Goal: Information Seeking & Learning: Learn about a topic

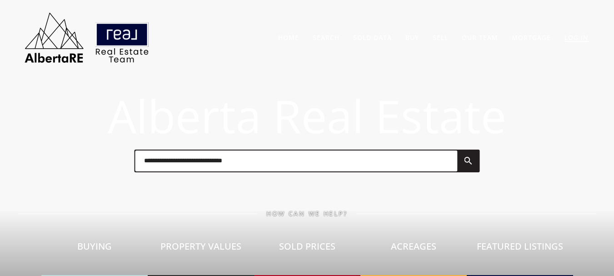
click at [570, 36] on link "Log In" at bounding box center [577, 37] width 24 height 9
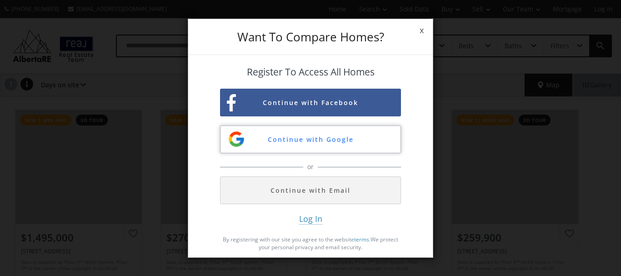
click at [353, 128] on button "Continue with Google" at bounding box center [310, 139] width 181 height 28
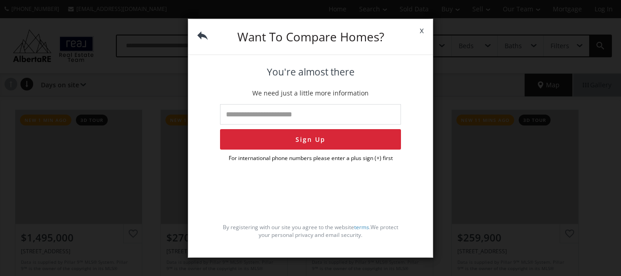
click at [280, 118] on input "tel" at bounding box center [310, 114] width 181 height 20
click at [296, 115] on input "tel" at bounding box center [310, 114] width 181 height 20
click at [381, 93] on p "We need just a little more information" at bounding box center [310, 93] width 181 height 9
click at [319, 112] on input "tel" at bounding box center [310, 114] width 181 height 20
type input "**"
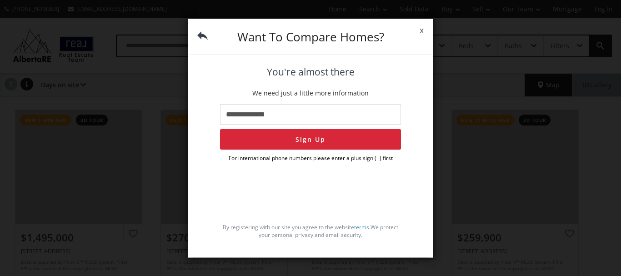
type input "**********"
click at [220, 129] on button "Sign Up" at bounding box center [310, 139] width 181 height 20
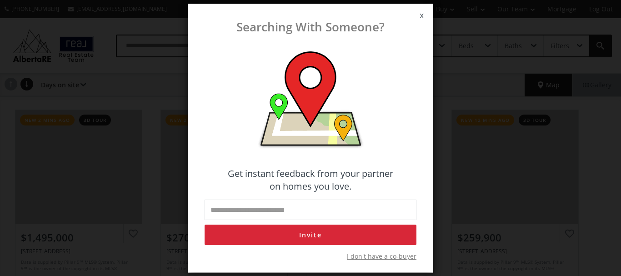
click at [423, 15] on span "x" at bounding box center [422, 15] width 22 height 25
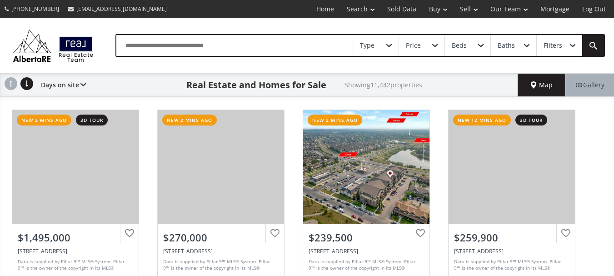
click at [536, 79] on div "Map" at bounding box center [542, 85] width 48 height 23
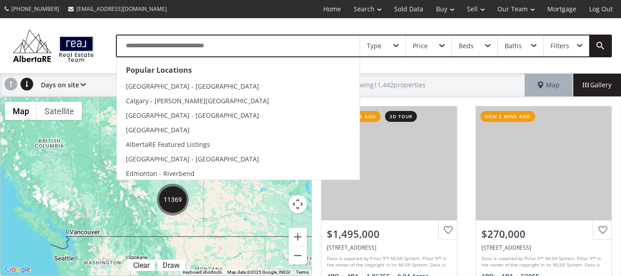
click at [261, 44] on input "text" at bounding box center [238, 45] width 243 height 21
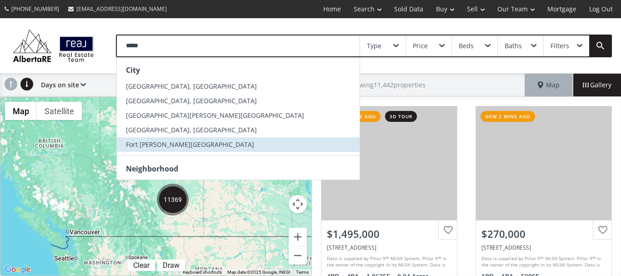
type input "****"
click at [176, 142] on span "Fort [PERSON_NAME][GEOGRAPHIC_DATA]" at bounding box center [190, 144] width 128 height 9
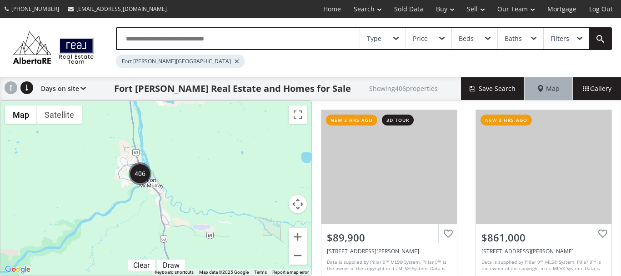
click at [145, 172] on img "406" at bounding box center [140, 173] width 23 height 23
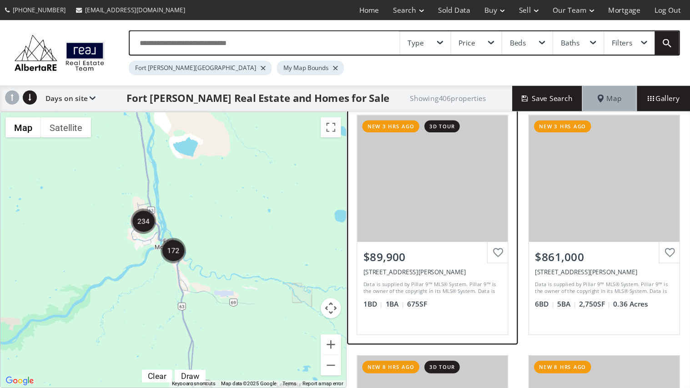
scroll to position [10, 0]
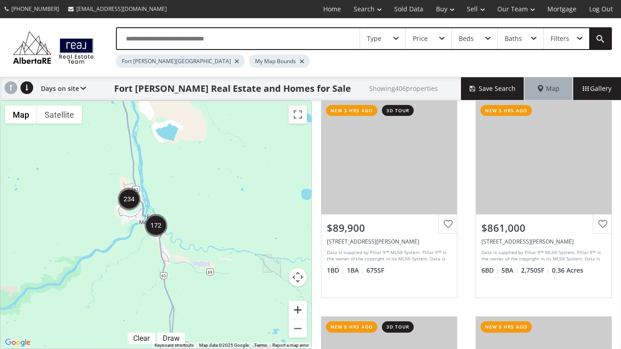
click at [299, 276] on button "Zoom in" at bounding box center [298, 310] width 18 height 18
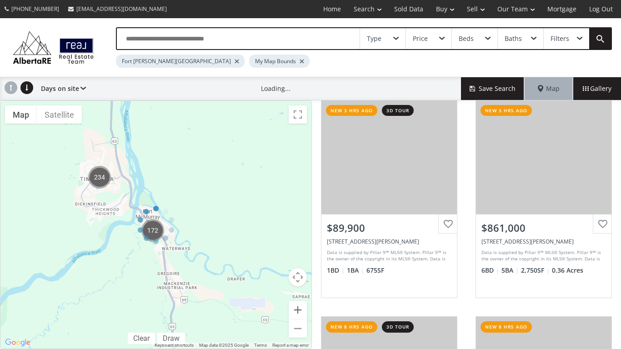
click at [299, 276] on div at bounding box center [156, 224] width 312 height 249
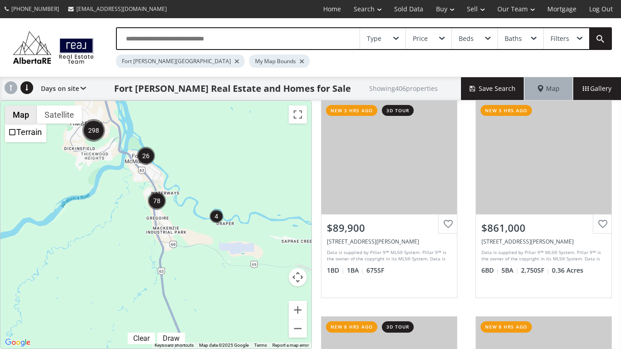
drag, startPoint x: 31, startPoint y: 176, endPoint x: 20, endPoint y: 120, distance: 57.0
click at [20, 120] on div "78 298 26 4 To navigate, press the arrow keys. Map Terrain Satellite Labels Cle…" at bounding box center [155, 225] width 311 height 248
click at [54, 116] on button "Satellite" at bounding box center [59, 114] width 45 height 18
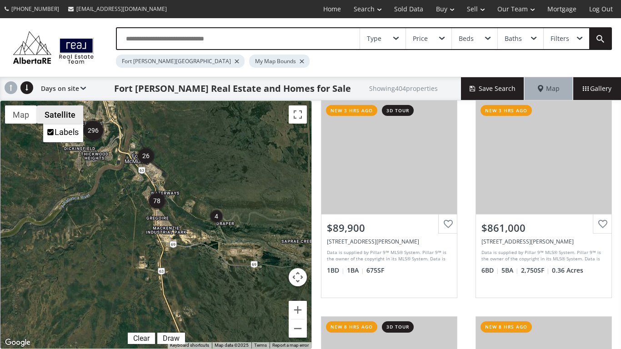
click at [58, 111] on button "Satellite" at bounding box center [60, 114] width 46 height 18
click at [165, 156] on div "To navigate, press the arrow keys." at bounding box center [155, 225] width 311 height 248
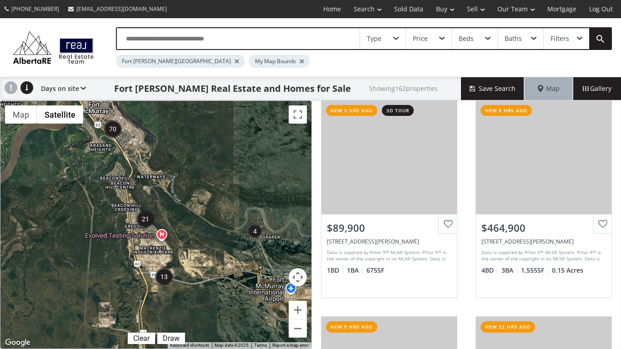
drag, startPoint x: 188, startPoint y: 182, endPoint x: 202, endPoint y: 155, distance: 30.5
click at [202, 155] on div "To navigate, press the arrow keys." at bounding box center [155, 225] width 311 height 248
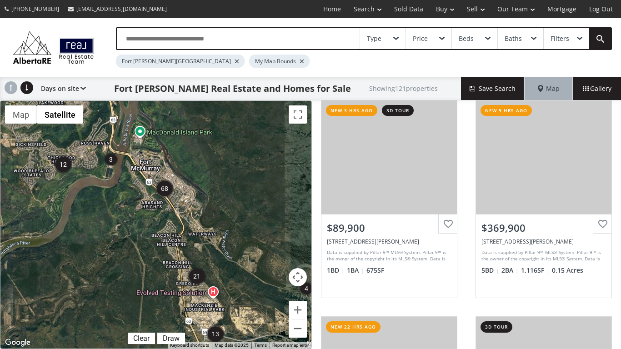
drag, startPoint x: 130, startPoint y: 150, endPoint x: 171, endPoint y: 215, distance: 77.8
click at [171, 215] on div "To navigate, press the arrow keys." at bounding box center [155, 225] width 311 height 248
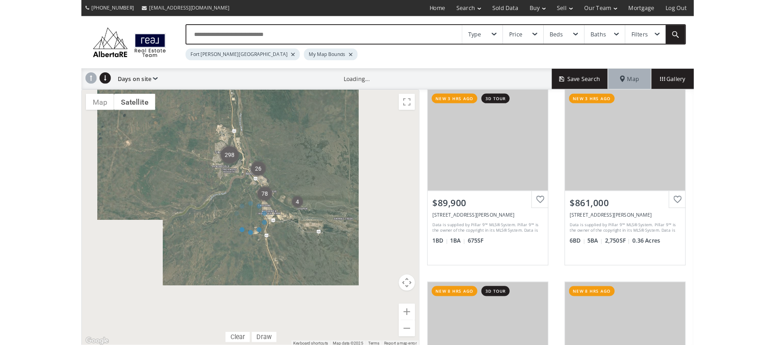
scroll to position [10, 0]
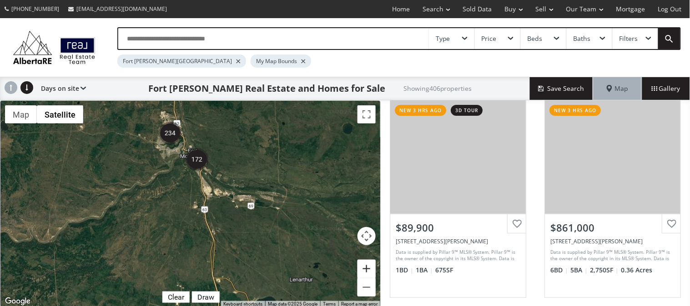
click at [373, 263] on button "Zoom in" at bounding box center [366, 269] width 18 height 18
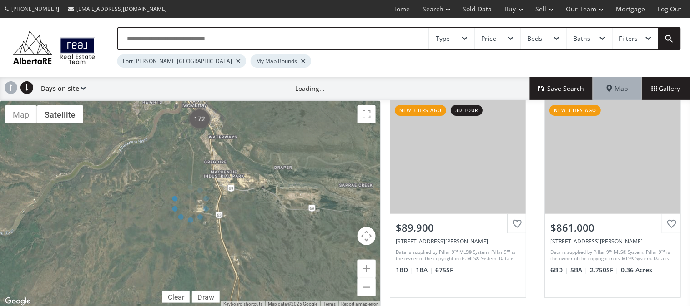
click at [373, 265] on div at bounding box center [190, 204] width 381 height 208
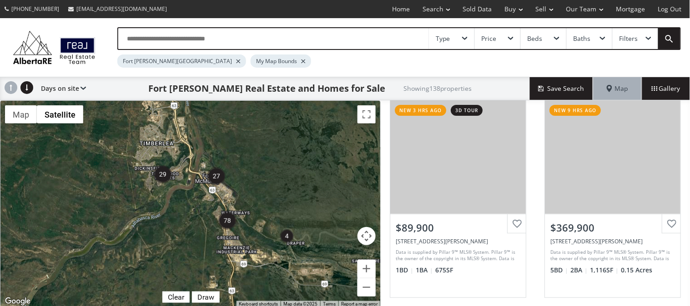
drag, startPoint x: 165, startPoint y: 171, endPoint x: 180, endPoint y: 248, distance: 77.7
click at [180, 248] on div "To navigate, press the arrow keys." at bounding box center [190, 204] width 380 height 207
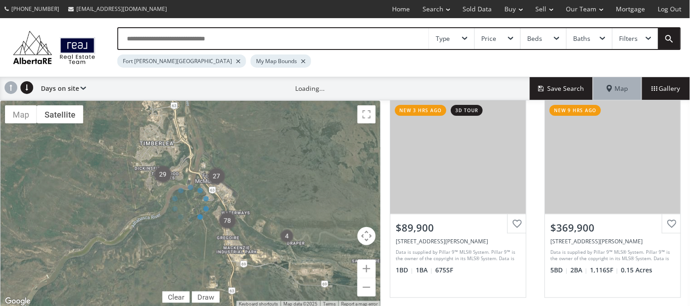
click at [206, 191] on div at bounding box center [190, 204] width 381 height 208
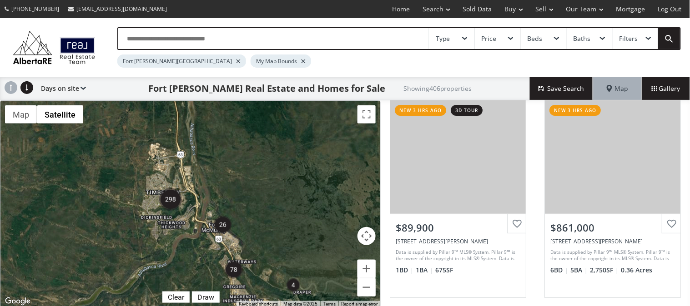
drag, startPoint x: 174, startPoint y: 171, endPoint x: 178, endPoint y: 210, distance: 39.3
click at [178, 210] on div "To navigate, press the arrow keys." at bounding box center [190, 204] width 380 height 207
click at [366, 266] on button "Zoom in" at bounding box center [366, 269] width 18 height 18
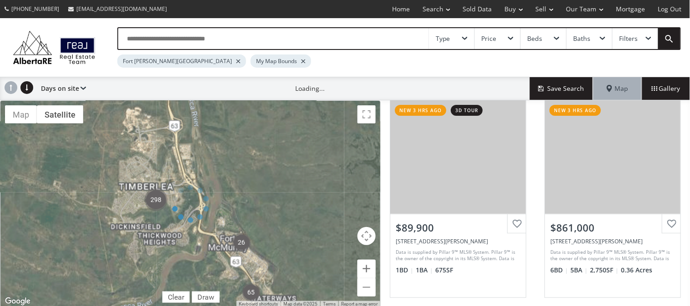
click at [366, 266] on div at bounding box center [190, 204] width 381 height 208
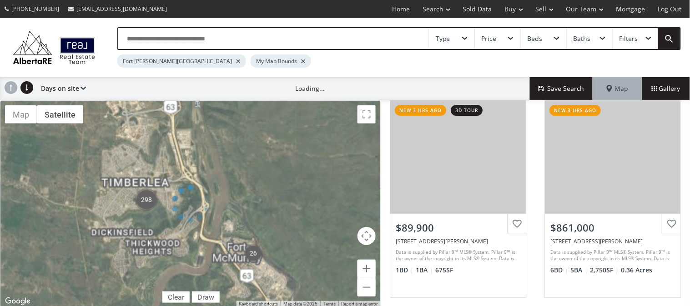
click at [366, 266] on div at bounding box center [190, 204] width 381 height 208
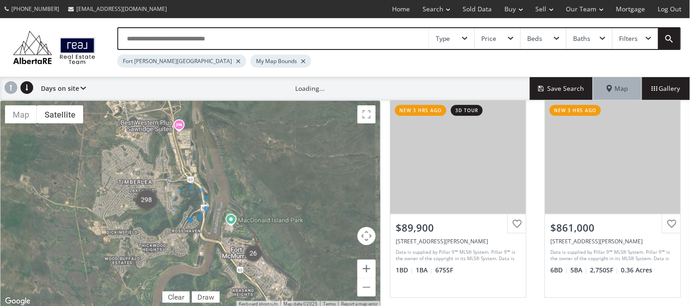
click at [366, 266] on div at bounding box center [190, 204] width 381 height 208
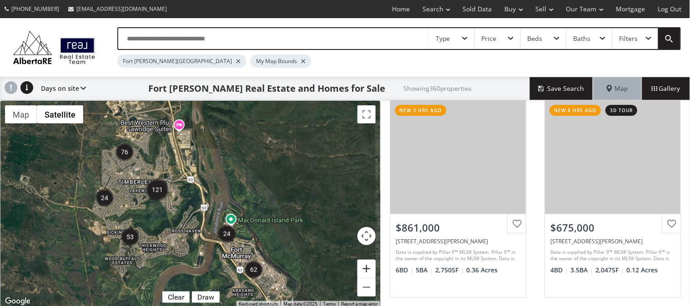
click at [366, 266] on button "Zoom in" at bounding box center [366, 269] width 18 height 18
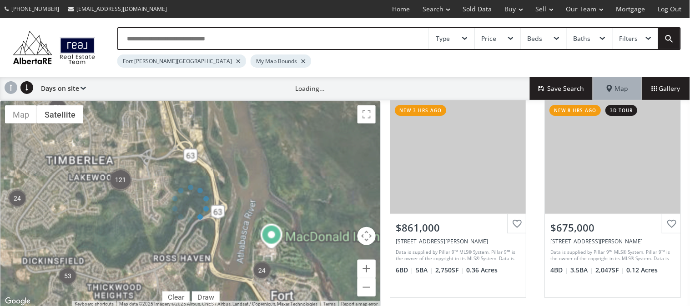
click at [366, 266] on div at bounding box center [190, 204] width 381 height 208
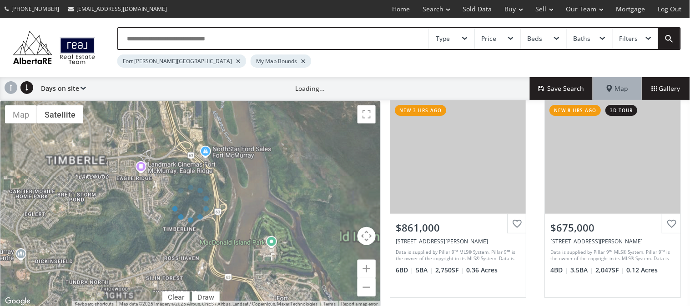
click at [366, 266] on div at bounding box center [190, 204] width 381 height 208
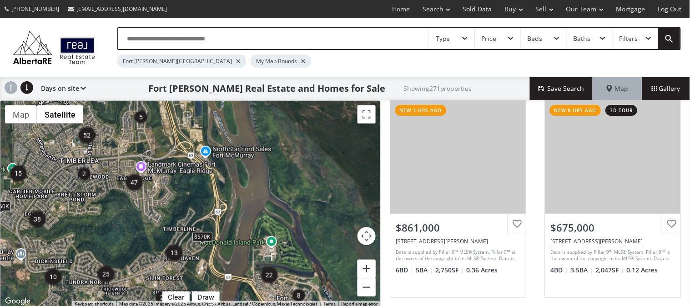
click at [370, 261] on button "Zoom in" at bounding box center [366, 269] width 18 height 18
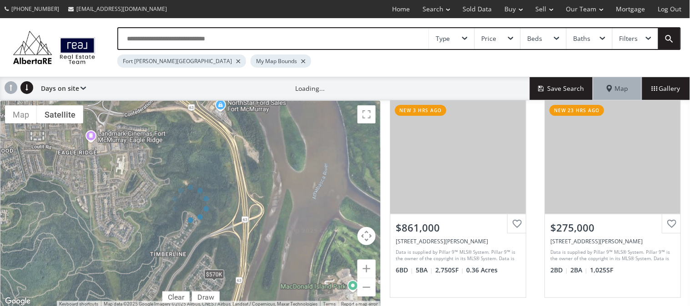
drag, startPoint x: 124, startPoint y: 132, endPoint x: 188, endPoint y: 233, distance: 119.8
click at [188, 233] on div at bounding box center [190, 204] width 381 height 208
click at [165, 199] on div "To navigate, press the arrow keys. $460K $570K" at bounding box center [190, 204] width 380 height 207
drag, startPoint x: 165, startPoint y: 199, endPoint x: 135, endPoint y: 147, distance: 59.7
click at [165, 199] on div "To navigate, press the arrow keys. $460K $570K" at bounding box center [190, 204] width 380 height 207
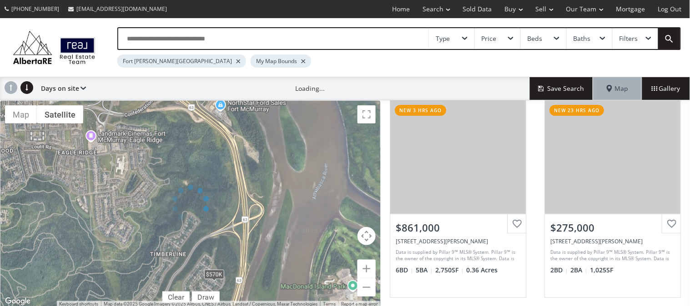
click at [165, 199] on div at bounding box center [190, 204] width 381 height 208
click at [164, 196] on div at bounding box center [190, 204] width 381 height 208
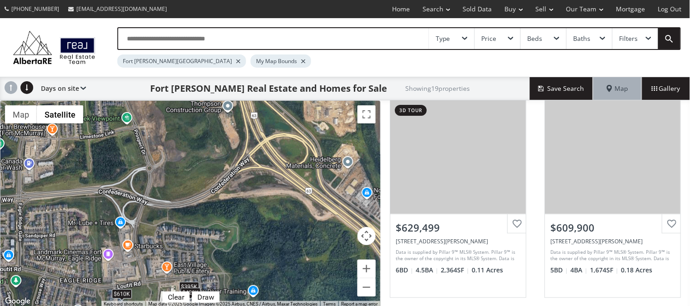
drag, startPoint x: 130, startPoint y: 150, endPoint x: 225, endPoint y: 325, distance: 198.3
click at [225, 276] on html "(587) 819-0007 info@AlbertaRE.com Home Search Search By Map Advanced Search Cal…" at bounding box center [345, 153] width 690 height 306
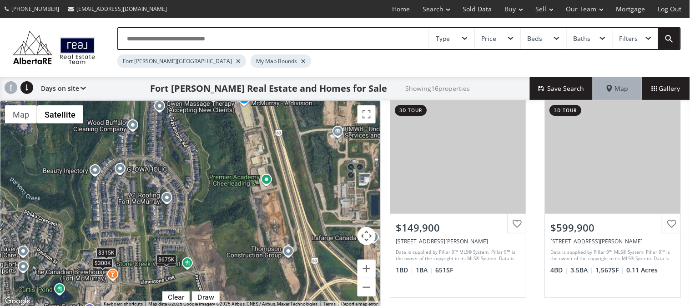
drag, startPoint x: 155, startPoint y: 140, endPoint x: 215, endPoint y: 286, distance: 158.0
click at [215, 276] on div "To navigate, press the arrow keys. $150K $600K $610K $470K $189K $300K $457K $9…" at bounding box center [190, 204] width 380 height 207
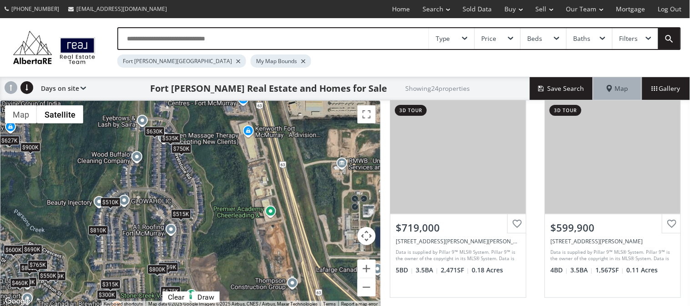
drag, startPoint x: 174, startPoint y: 169, endPoint x: 179, endPoint y: 203, distance: 34.5
click at [179, 203] on div "To navigate, press the arrow keys. $719K $600K $639K $750K $300K $810K $535K $6…" at bounding box center [190, 204] width 380 height 207
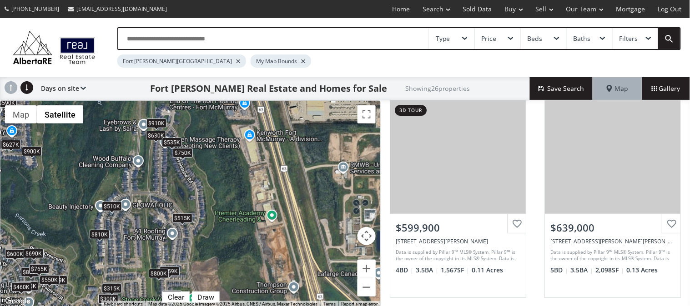
click at [170, 147] on span at bounding box center [172, 149] width 4 height 4
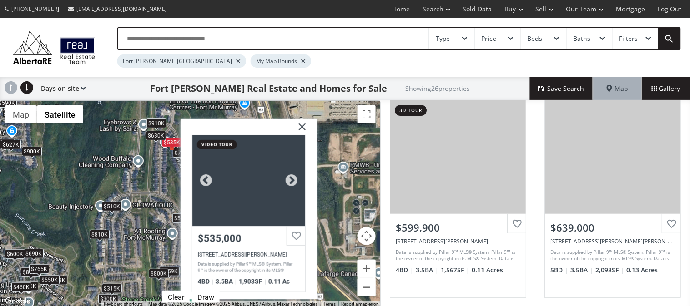
click at [246, 192] on div at bounding box center [248, 180] width 113 height 91
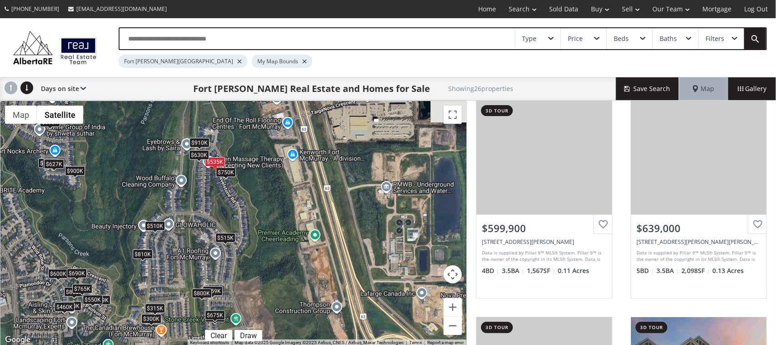
scroll to position [10, 0]
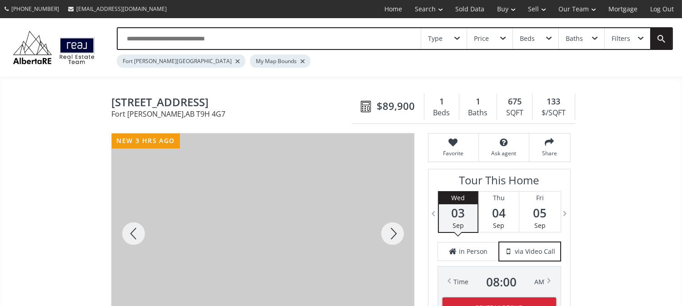
click at [389, 232] on div at bounding box center [393, 234] width 44 height 200
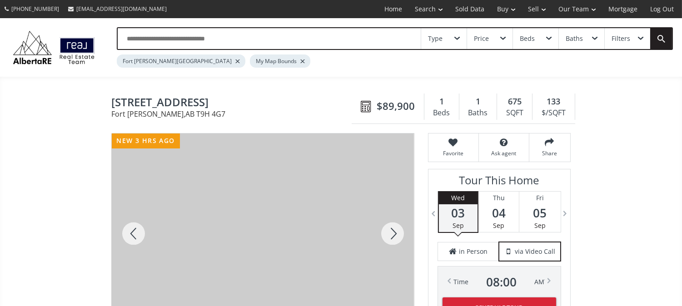
click at [389, 232] on div at bounding box center [393, 234] width 44 height 200
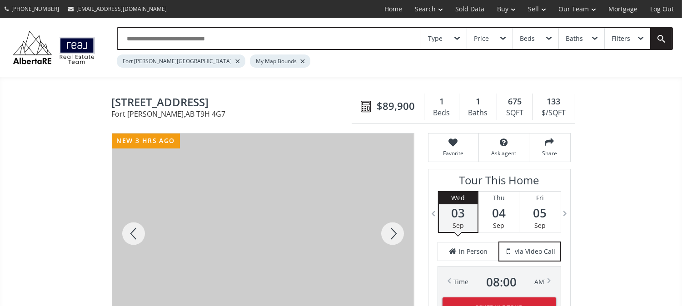
click at [389, 232] on div at bounding box center [393, 234] width 44 height 200
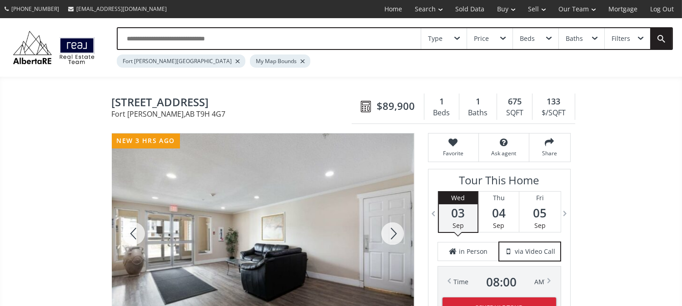
click at [389, 232] on div at bounding box center [393, 234] width 44 height 200
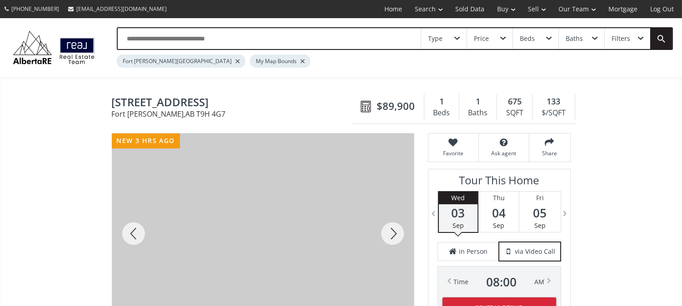
click at [389, 232] on div at bounding box center [393, 234] width 44 height 200
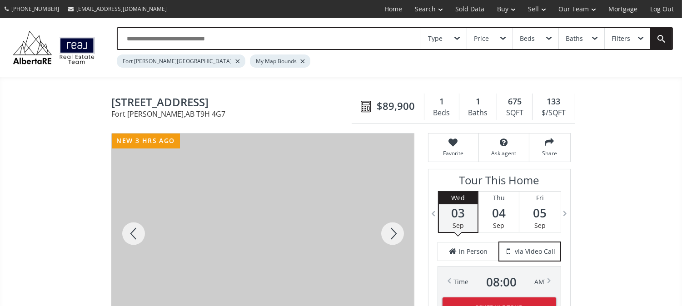
click at [389, 232] on div at bounding box center [393, 234] width 44 height 200
drag, startPoint x: 585, startPoint y: 191, endPoint x: 588, endPoint y: 162, distance: 29.7
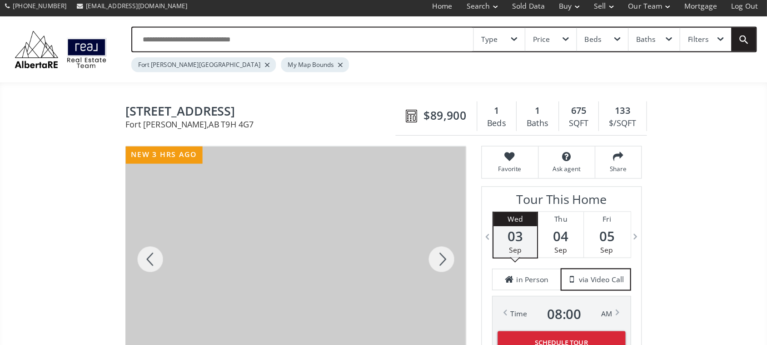
scroll to position [4, 0]
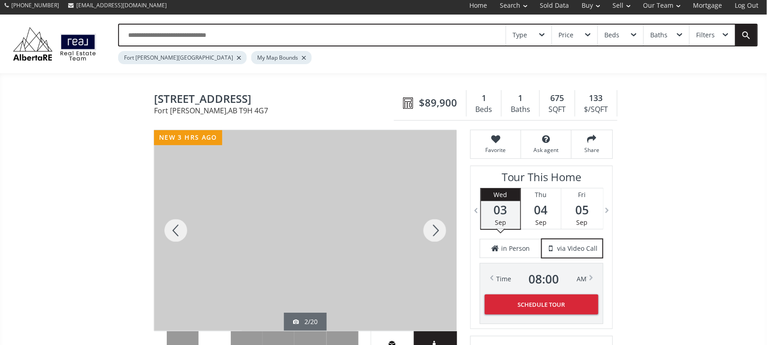
click at [436, 223] on div at bounding box center [435, 230] width 44 height 200
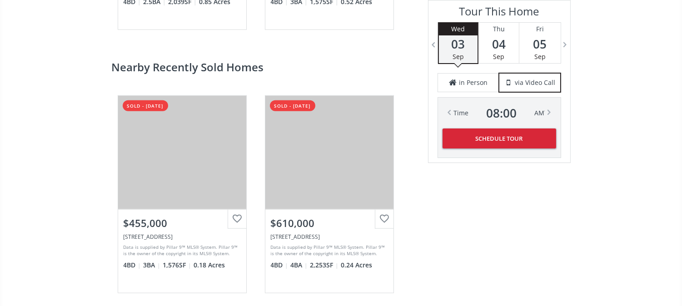
scroll to position [1945, 0]
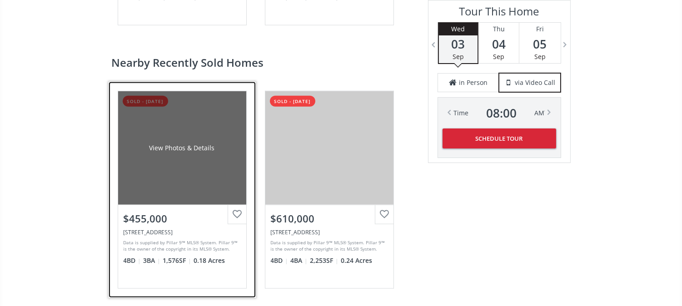
click at [136, 226] on div "$455,000" at bounding box center [182, 219] width 117 height 14
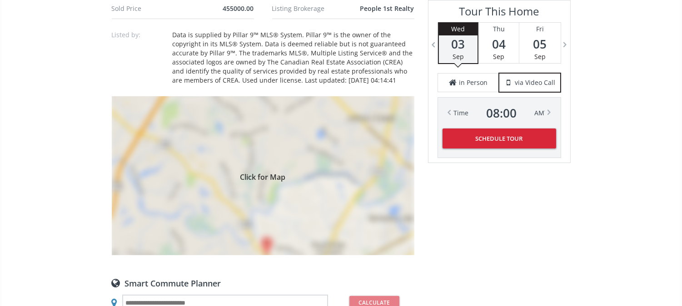
scroll to position [698, 0]
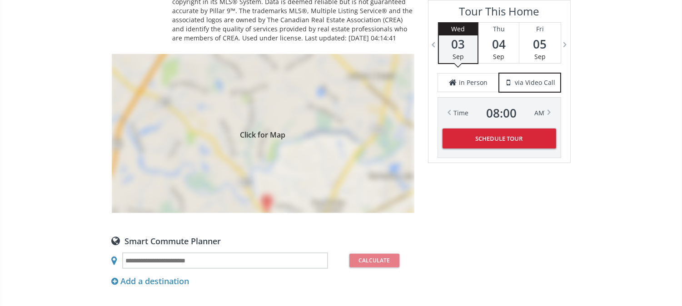
click at [234, 125] on div "Click for Map" at bounding box center [263, 133] width 303 height 159
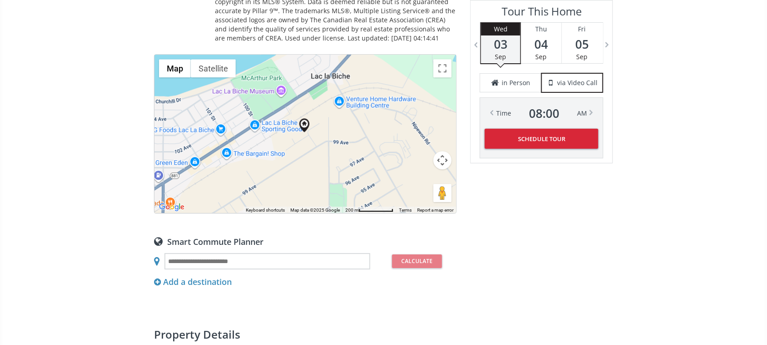
click at [441, 162] on button "Map camera controls" at bounding box center [443, 160] width 18 height 18
click at [396, 180] on button "Move down" at bounding box center [397, 183] width 18 height 18
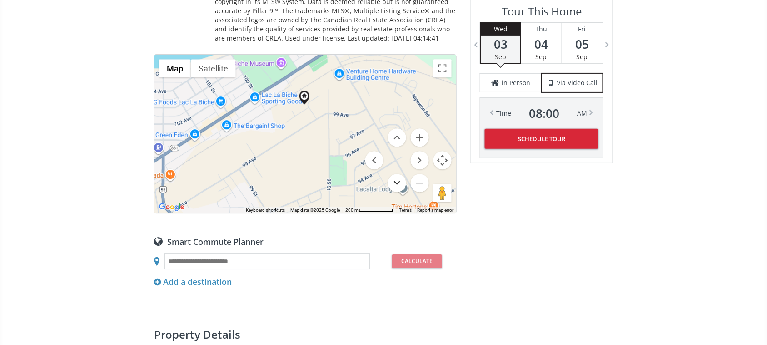
click at [396, 180] on button "Move down" at bounding box center [397, 183] width 18 height 18
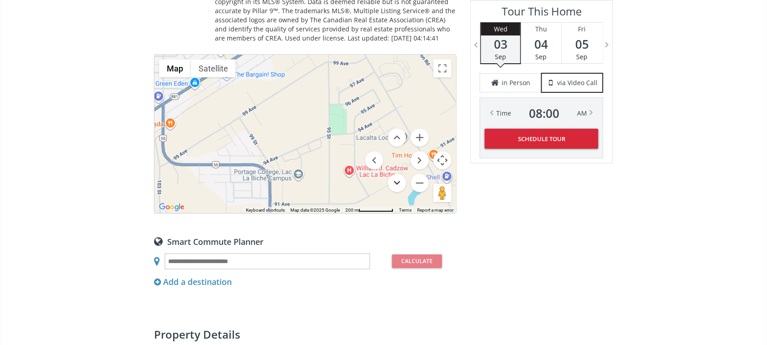
click at [396, 180] on button "Move down" at bounding box center [397, 183] width 18 height 18
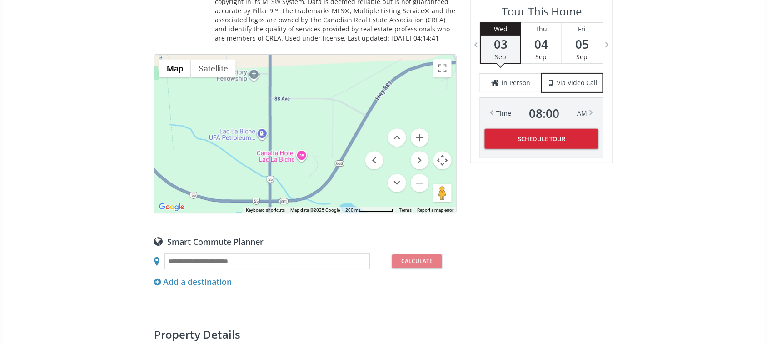
click at [419, 184] on button "Zoom out" at bounding box center [420, 183] width 18 height 18
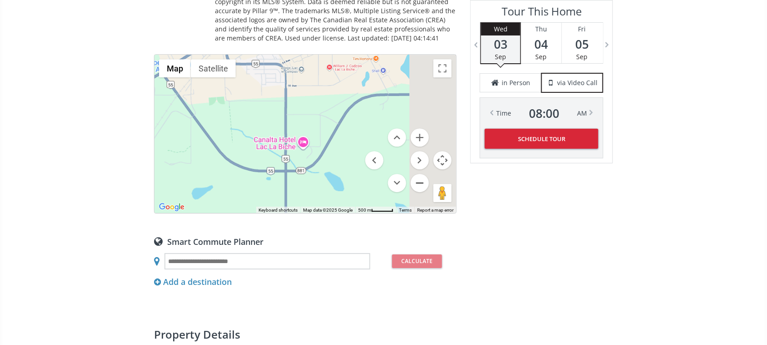
click at [419, 184] on button "Zoom out" at bounding box center [420, 183] width 18 height 18
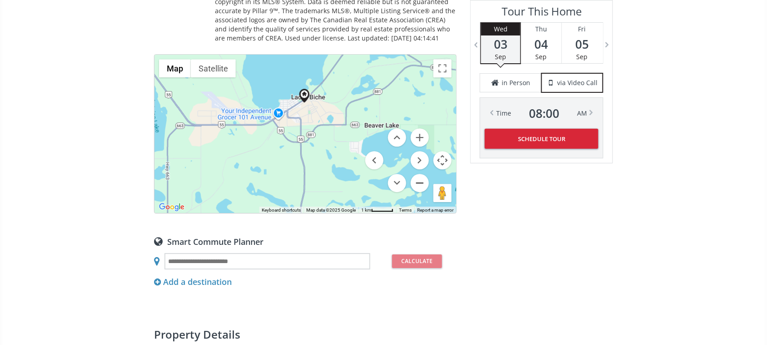
click at [419, 184] on button "Zoom out" at bounding box center [420, 183] width 18 height 18
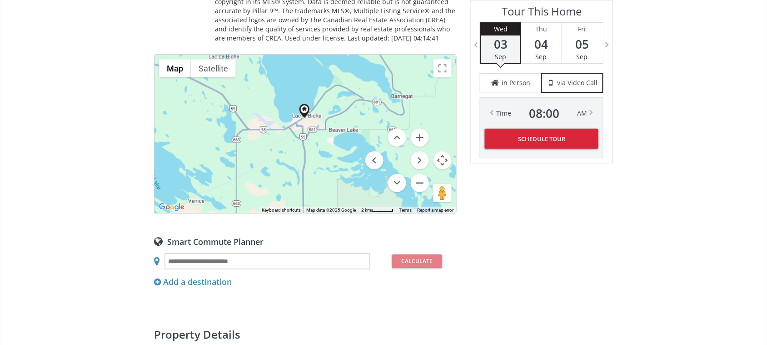
click at [419, 184] on button "Zoom out" at bounding box center [420, 183] width 18 height 18
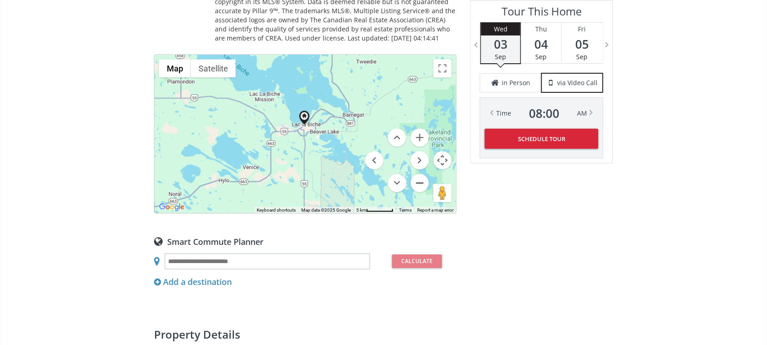
click at [419, 184] on button "Zoom out" at bounding box center [420, 183] width 18 height 18
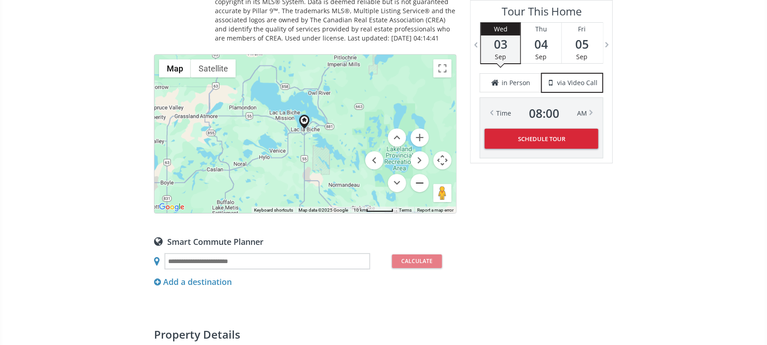
click at [419, 184] on button "Zoom out" at bounding box center [420, 183] width 18 height 18
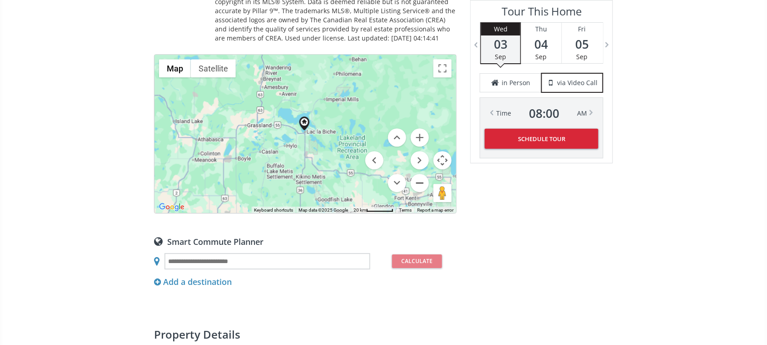
click at [419, 184] on button "Zoom out" at bounding box center [420, 183] width 18 height 18
